Goal: Navigation & Orientation: Find specific page/section

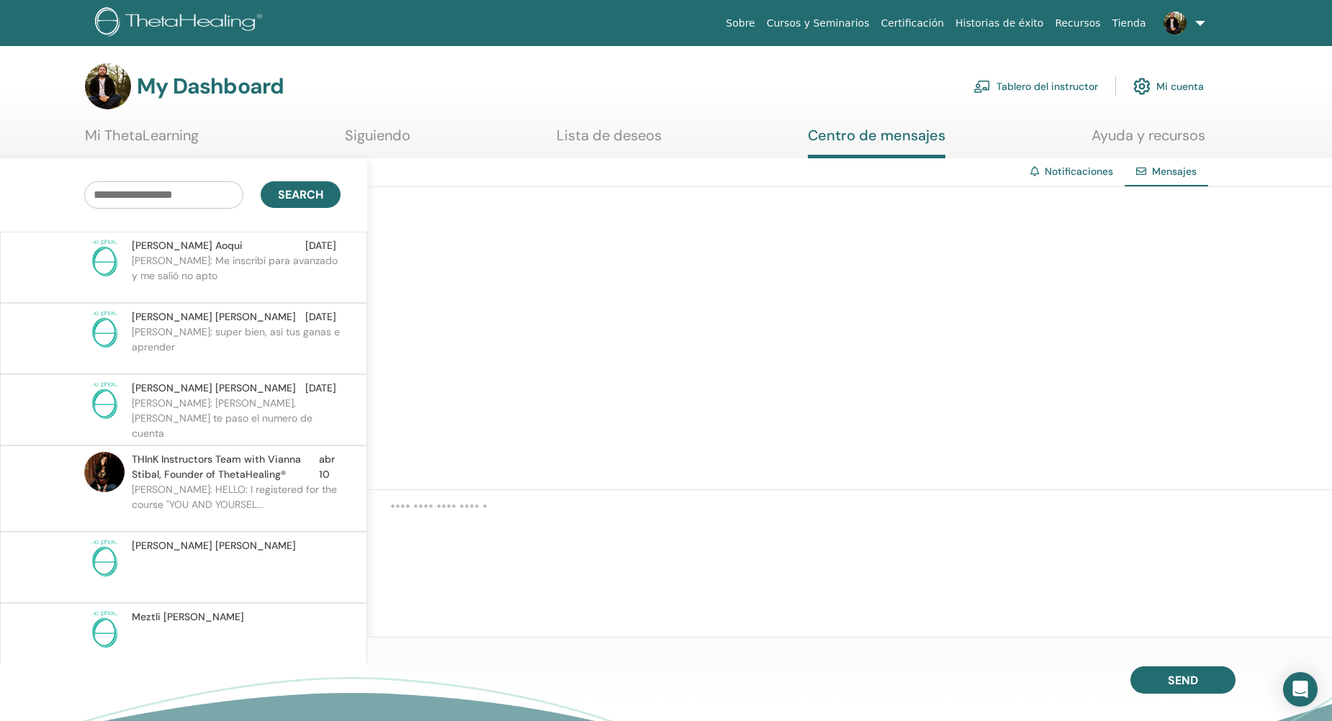
click at [1045, 85] on link "Tablero del instructor" at bounding box center [1036, 87] width 125 height 32
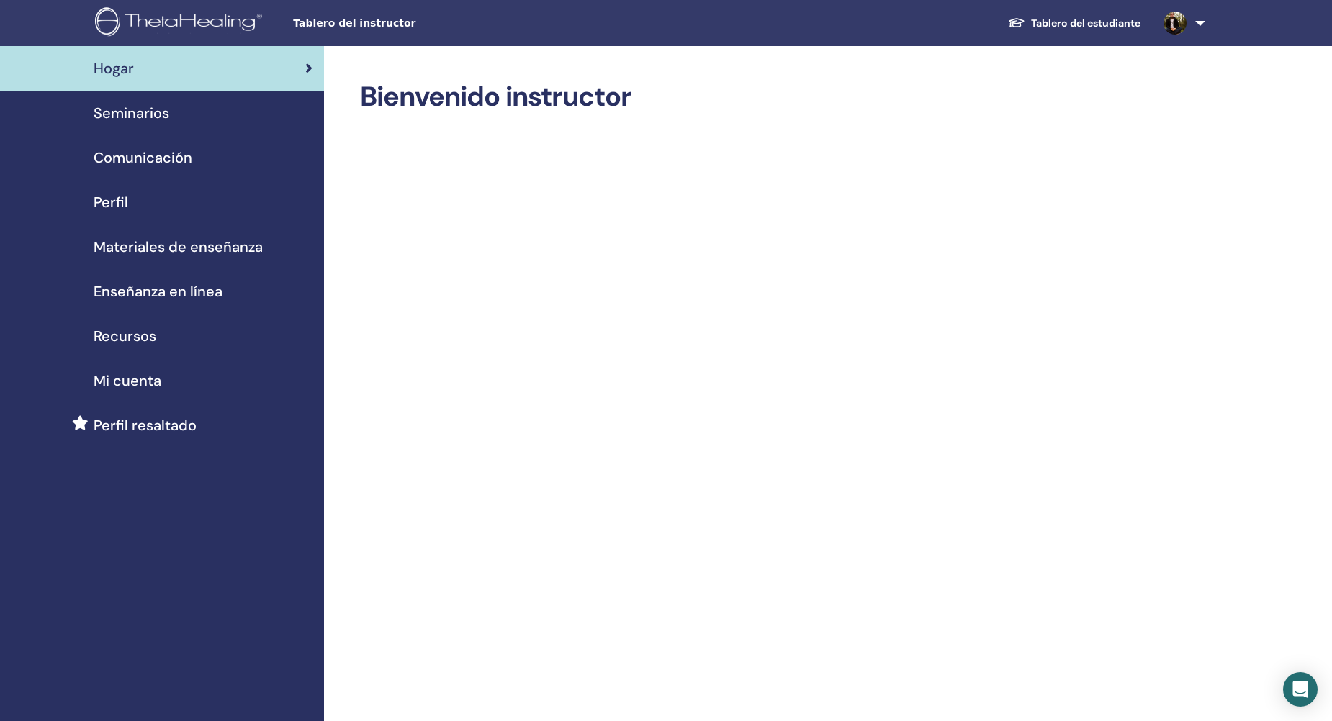
click at [151, 110] on span "Seminarios" at bounding box center [132, 113] width 76 height 22
